Goal: Navigation & Orientation: Find specific page/section

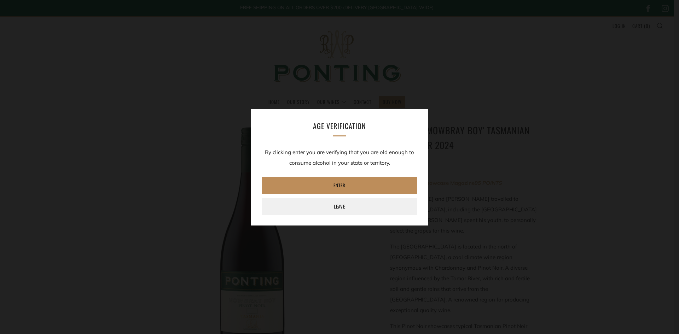
click at [341, 184] on link "Enter" at bounding box center [340, 185] width 156 height 17
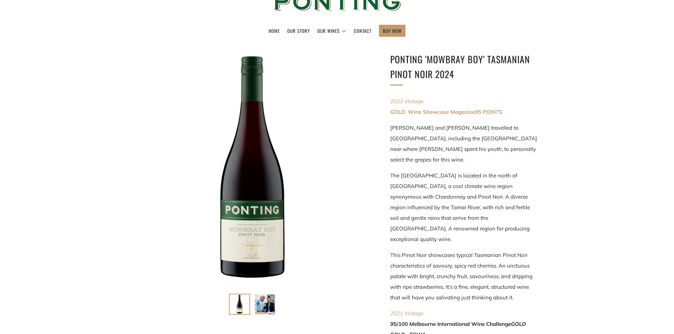
scroll to position [94, 0]
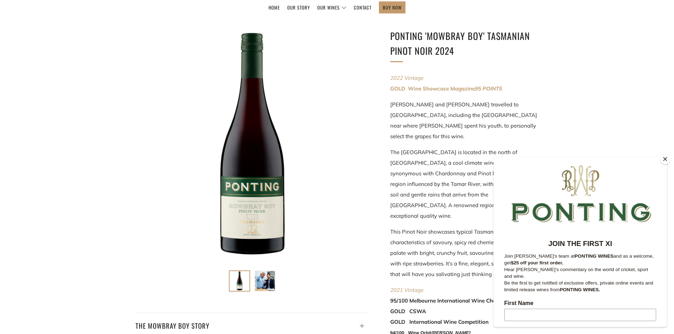
click at [663, 162] on button "Close" at bounding box center [664, 159] width 11 height 11
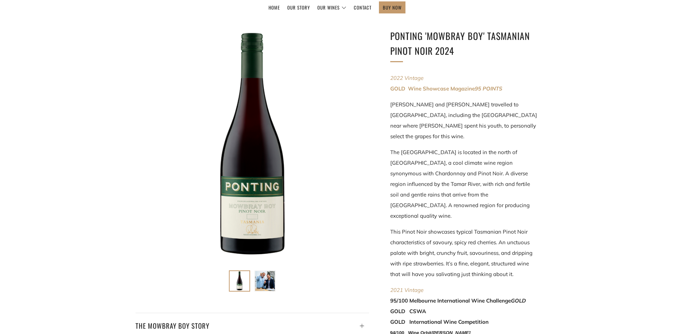
click at [263, 287] on img at bounding box center [265, 281] width 20 height 20
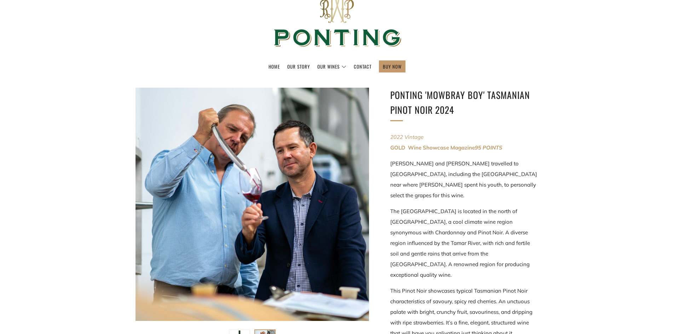
scroll to position [0, 0]
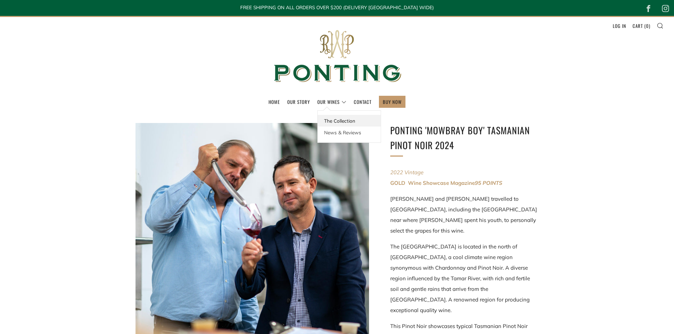
click at [344, 119] on link "The Collection" at bounding box center [349, 121] width 63 height 12
